Goal: Task Accomplishment & Management: Use online tool/utility

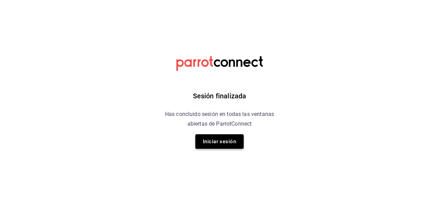
click at [224, 143] on button "Iniciar sesión" at bounding box center [219, 141] width 48 height 14
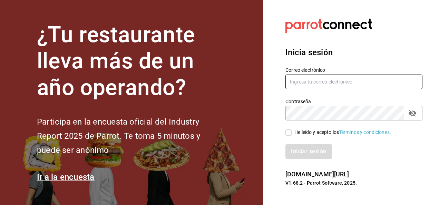
type input "[PERSON_NAME][EMAIL_ADDRESS][PERSON_NAME][DOMAIN_NAME]"
click at [302, 85] on input "[PERSON_NAME][EMAIL_ADDRESS][PERSON_NAME][DOMAIN_NAME]" at bounding box center [353, 82] width 137 height 14
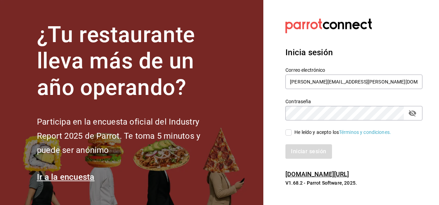
click at [285, 130] on input "He leído y acepto los Términos y condiciones." at bounding box center [288, 132] width 6 height 6
checkbox input "true"
click at [295, 146] on button "Iniciar sesión" at bounding box center [308, 151] width 47 height 14
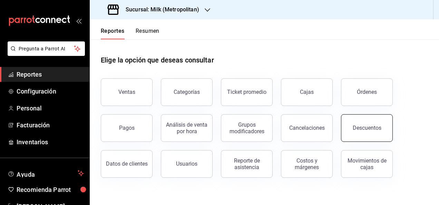
click at [383, 136] on button "Descuentos" at bounding box center [367, 128] width 52 height 28
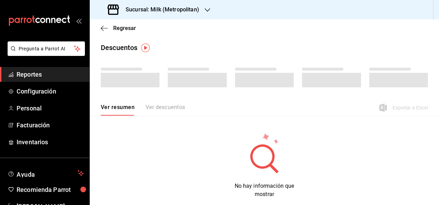
click at [184, 17] on div "Sucursal: Milk (Metropolitan)" at bounding box center [154, 9] width 118 height 19
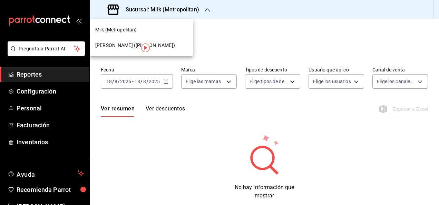
click at [153, 42] on span "Ichikani Sushi (Vasconcelos)" at bounding box center [135, 45] width 80 height 7
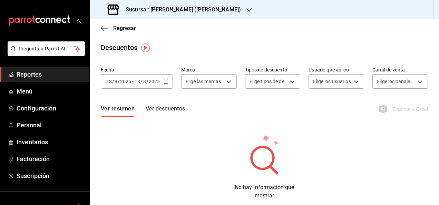
click at [168, 80] on div "2025-08-18 18 / 8 / 2025 - 2025-08-18 18 / 8 / 2025" at bounding box center [137, 81] width 72 height 14
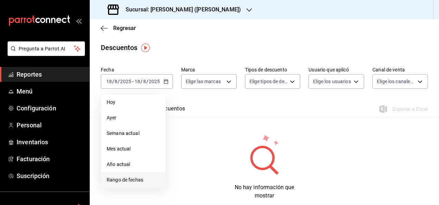
click at [141, 178] on span "Rango de fechas" at bounding box center [133, 179] width 53 height 7
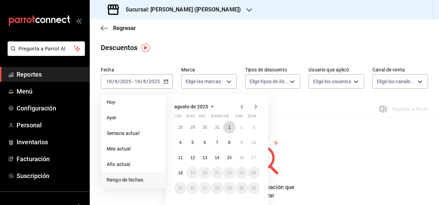
click at [229, 128] on abbr "1" at bounding box center [229, 127] width 2 height 5
click at [184, 170] on button "18" at bounding box center [180, 173] width 12 height 12
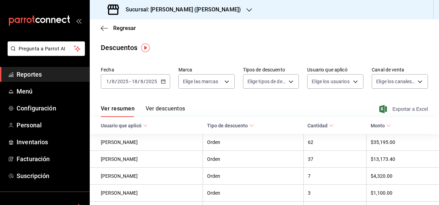
click at [405, 106] on span "Exportar a Excel" at bounding box center [403, 109] width 47 height 8
